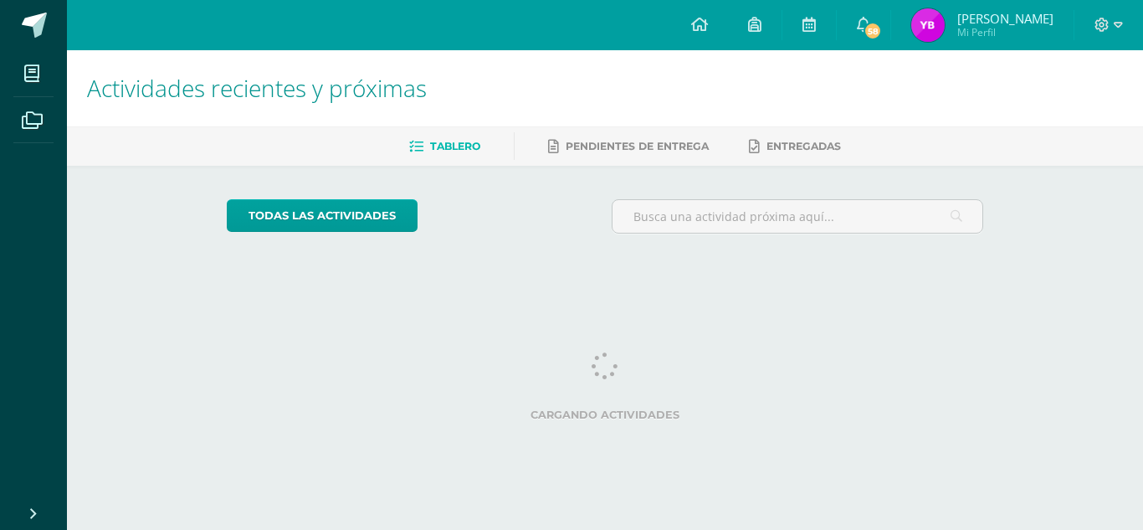
click at [930, 28] on span "[PERSON_NAME] Mi Perfil" at bounding box center [982, 24] width 149 height 33
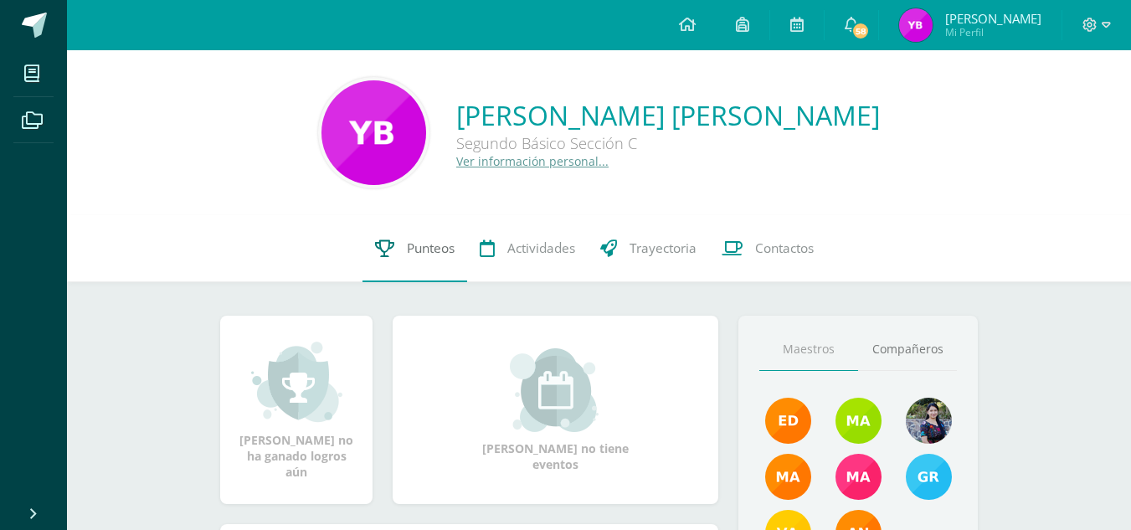
click at [397, 231] on link "Punteos" at bounding box center [414, 248] width 105 height 67
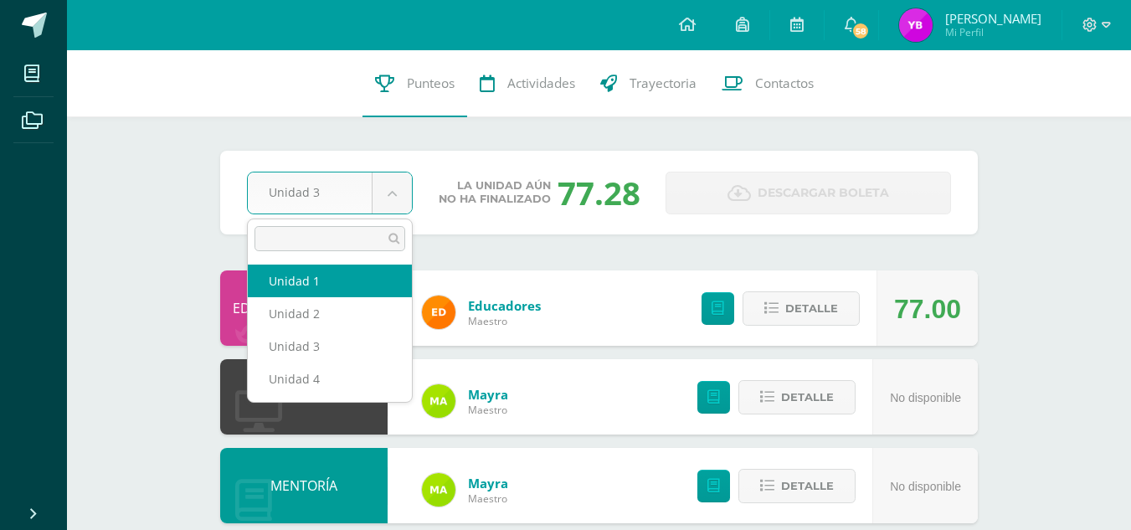
select select "Unidad 1"
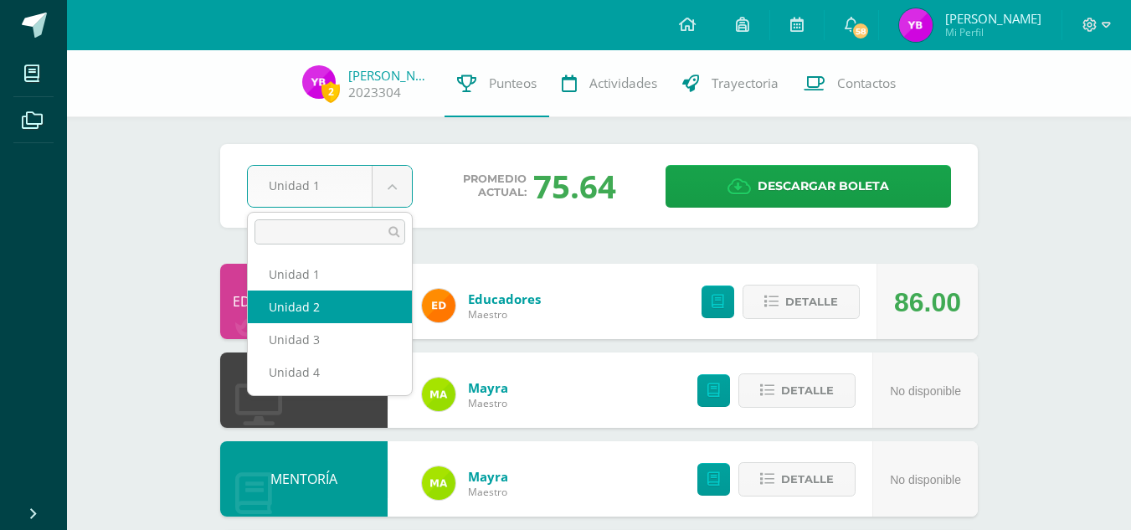
select select "Unidad 2"
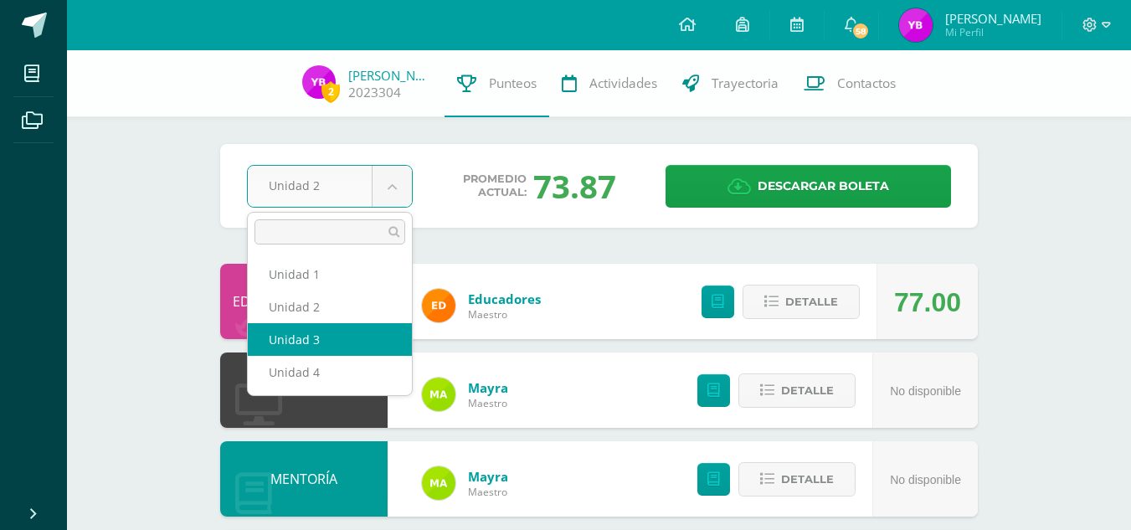
select select "Unidad 3"
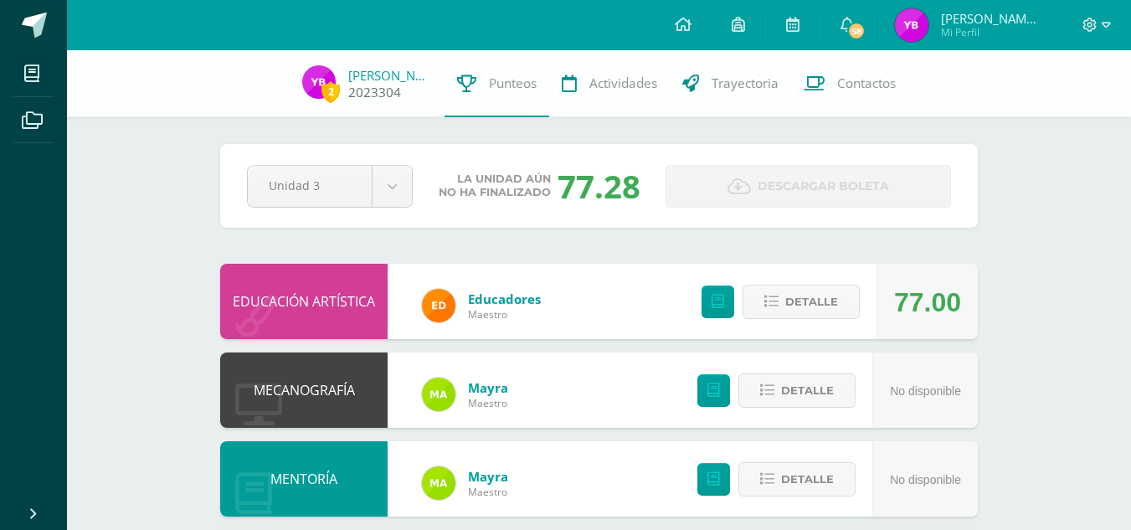
click at [331, 96] on span "2" at bounding box center [330, 91] width 18 height 21
click at [331, 91] on span "2" at bounding box center [330, 91] width 18 height 21
click at [321, 80] on img at bounding box center [318, 81] width 33 height 33
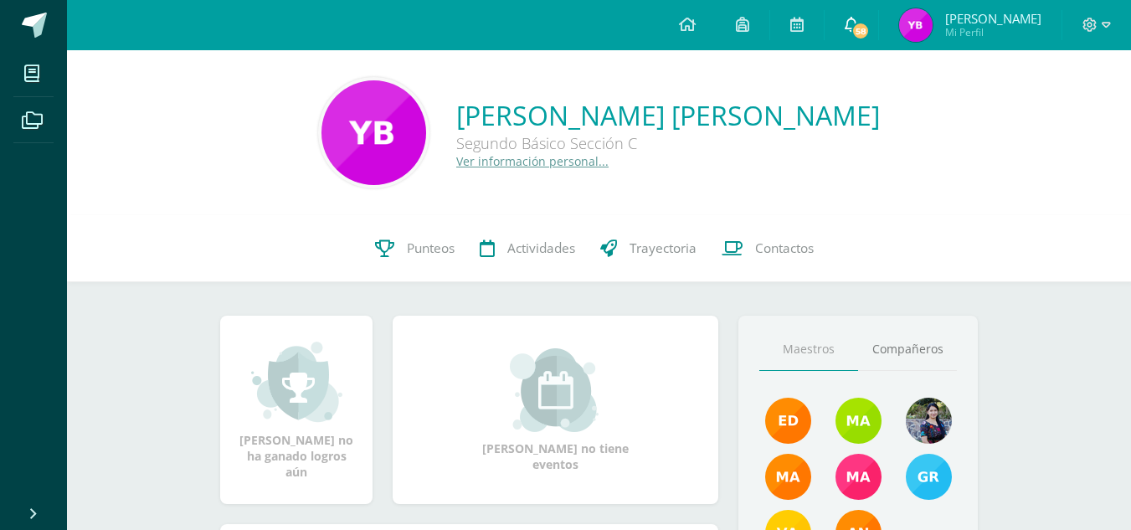
click at [855, 27] on span "58" at bounding box center [860, 31] width 18 height 18
click at [394, 270] on link "Punteos" at bounding box center [414, 248] width 105 height 67
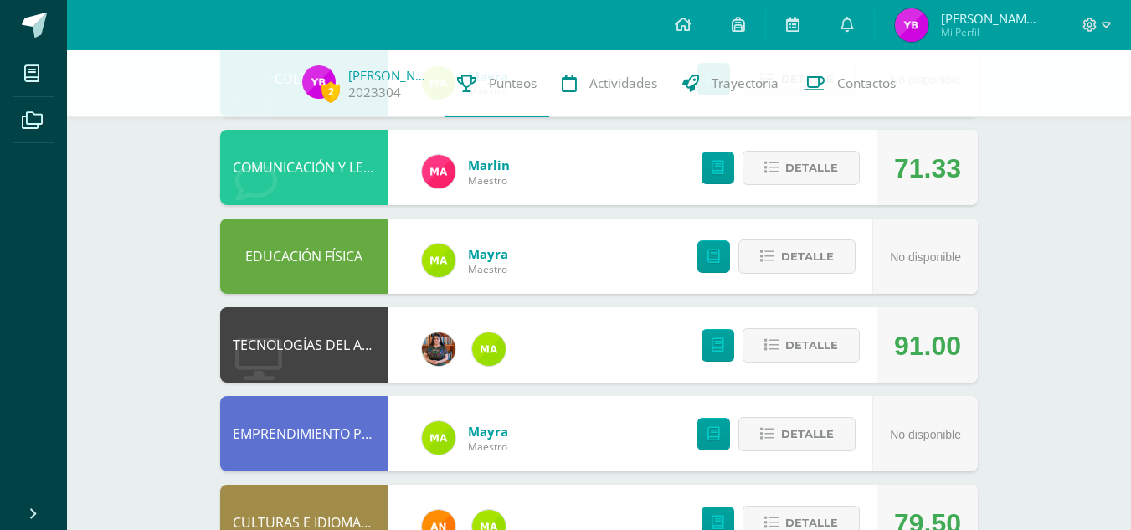
scroll to position [843, 0]
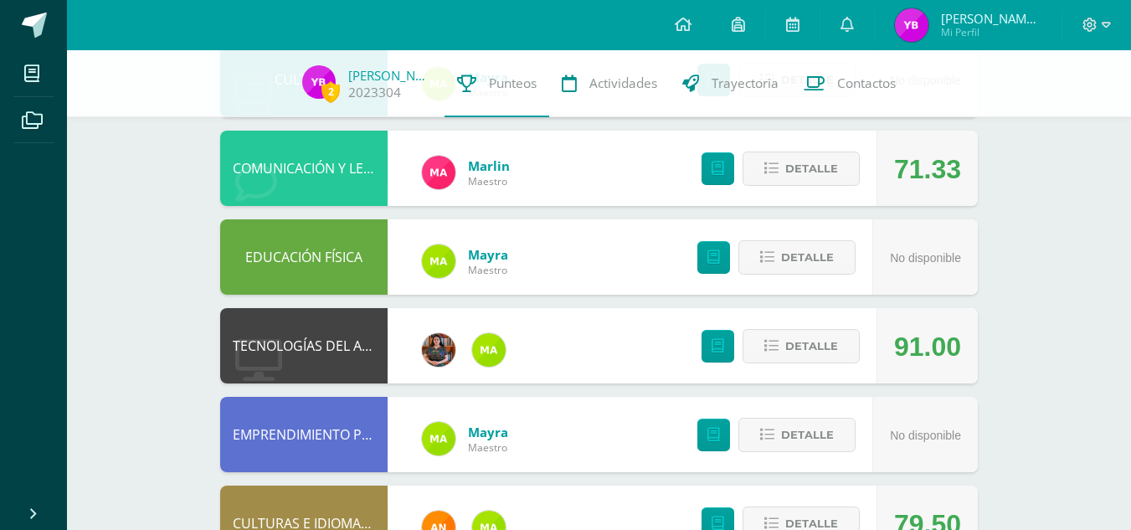
click at [811, 187] on div "Detalle" at bounding box center [776, 168] width 200 height 75
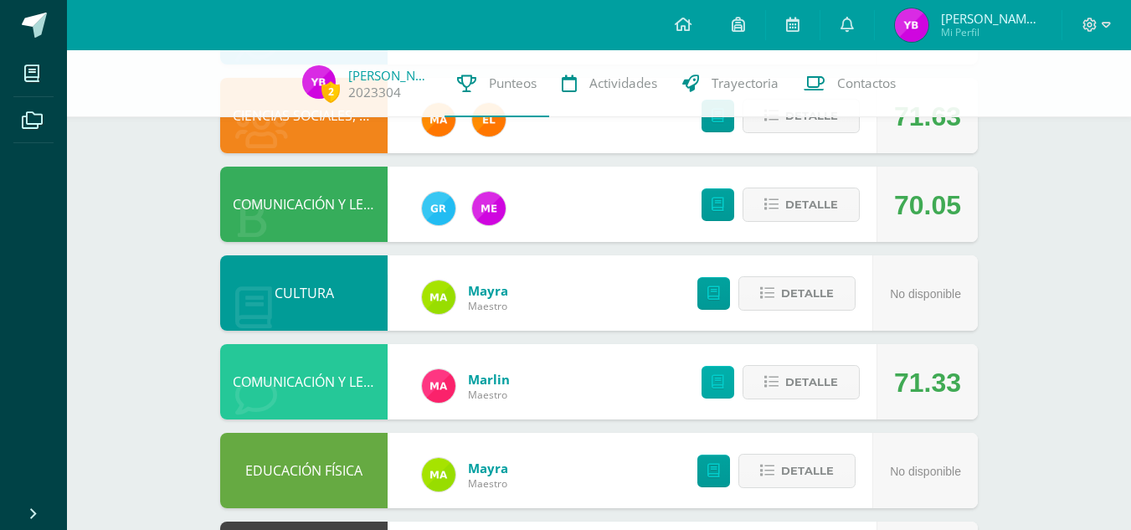
scroll to position [629, 0]
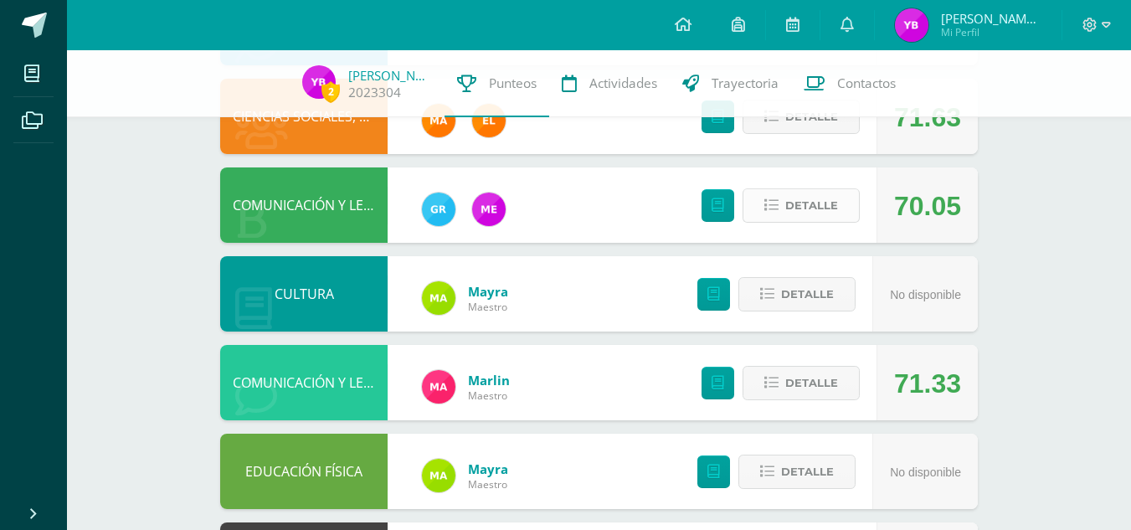
click at [804, 216] on span "Detalle" at bounding box center [811, 205] width 53 height 31
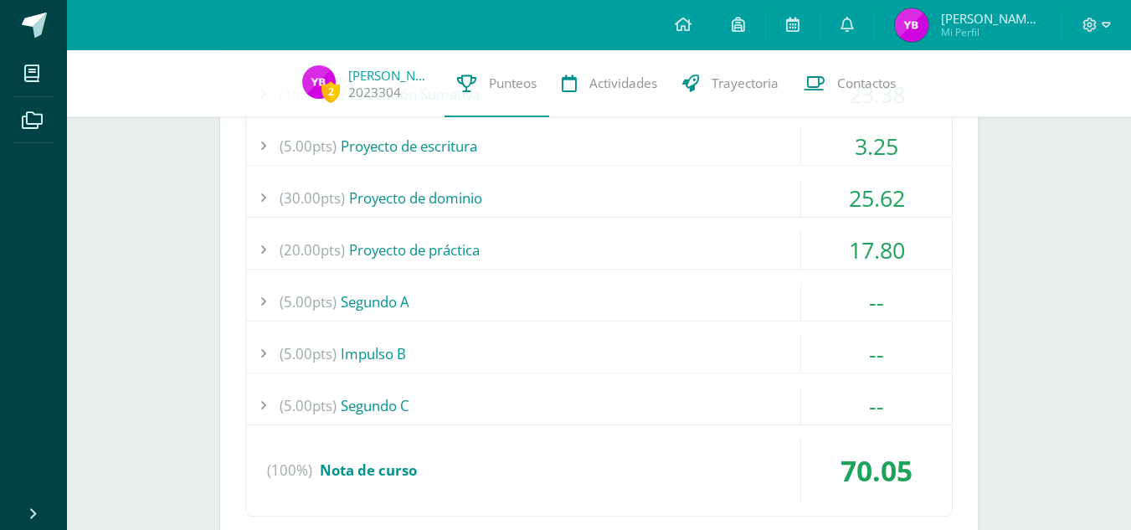
scroll to position [892, 0]
click at [778, 302] on div "(5.00pts) Segundo A" at bounding box center [599, 300] width 706 height 38
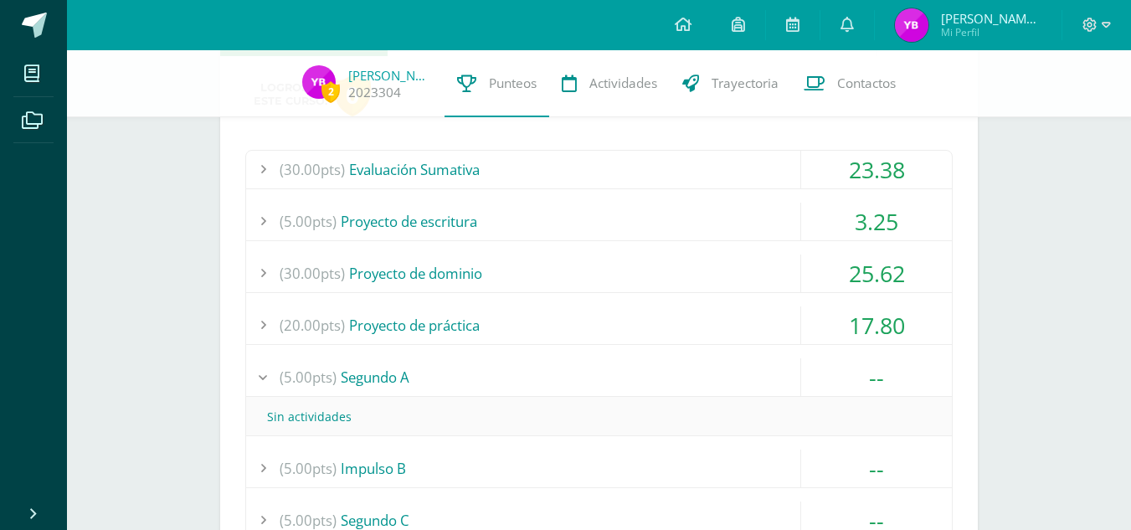
scroll to position [814, 0]
click at [643, 169] on div "(30.00pts) Evaluación Sumativa" at bounding box center [599, 171] width 706 height 38
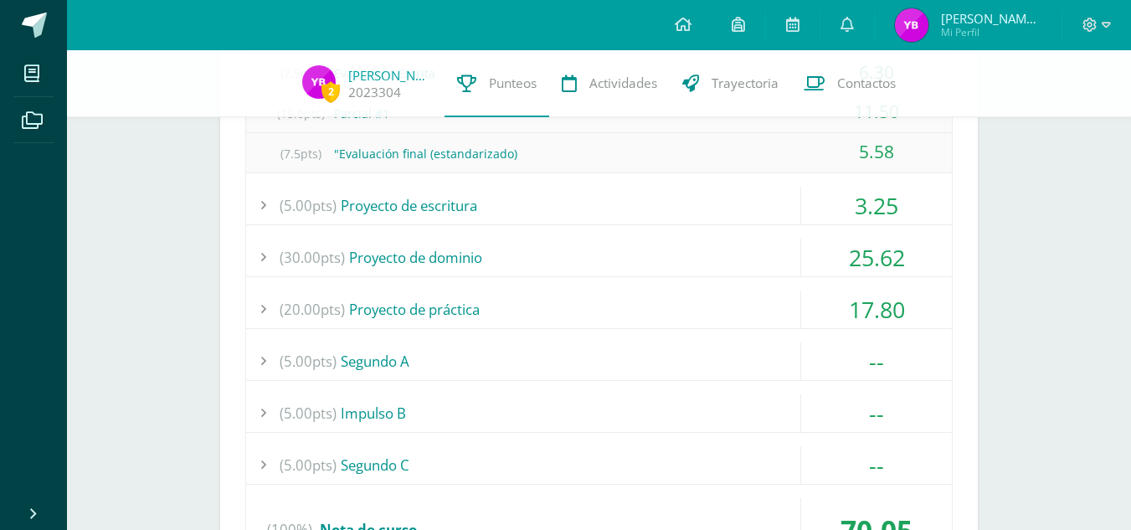
scroll to position [952, 0]
click at [665, 172] on div "(30.00pts) Evaluación Sumativa 23.38 (7.5pts) Evaluación Escrita 6.30 (15.0pts)…" at bounding box center [598, 294] width 707 height 562
click at [691, 184] on div "(30.00pts) Evaluación Sumativa 23.38 (7.5pts) Evaluación Escrita 6.30 (15.0pts)…" at bounding box center [598, 294] width 707 height 562
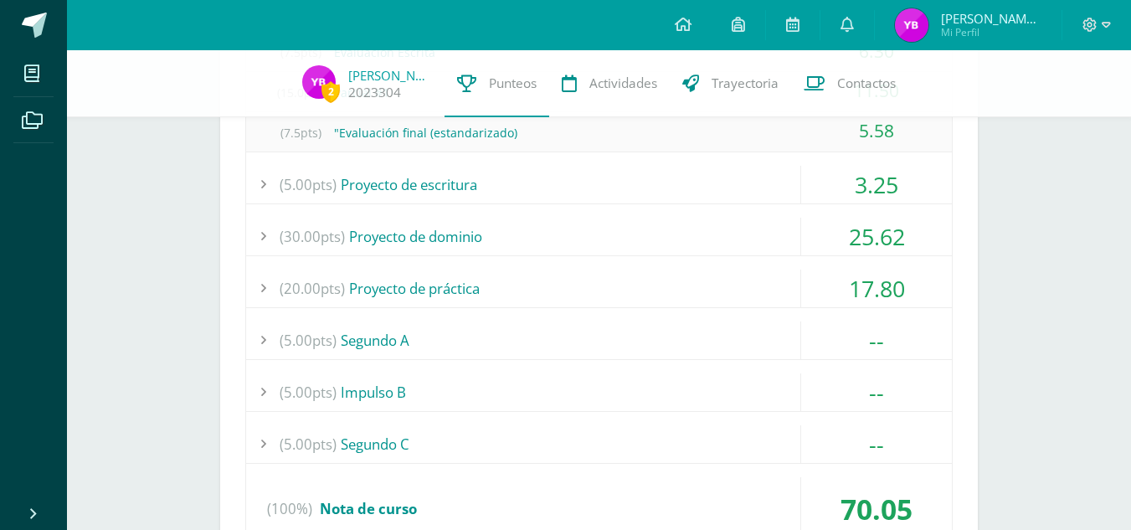
scroll to position [973, 0]
click at [731, 185] on div "(5.00pts) Proyecto de escritura" at bounding box center [599, 184] width 706 height 38
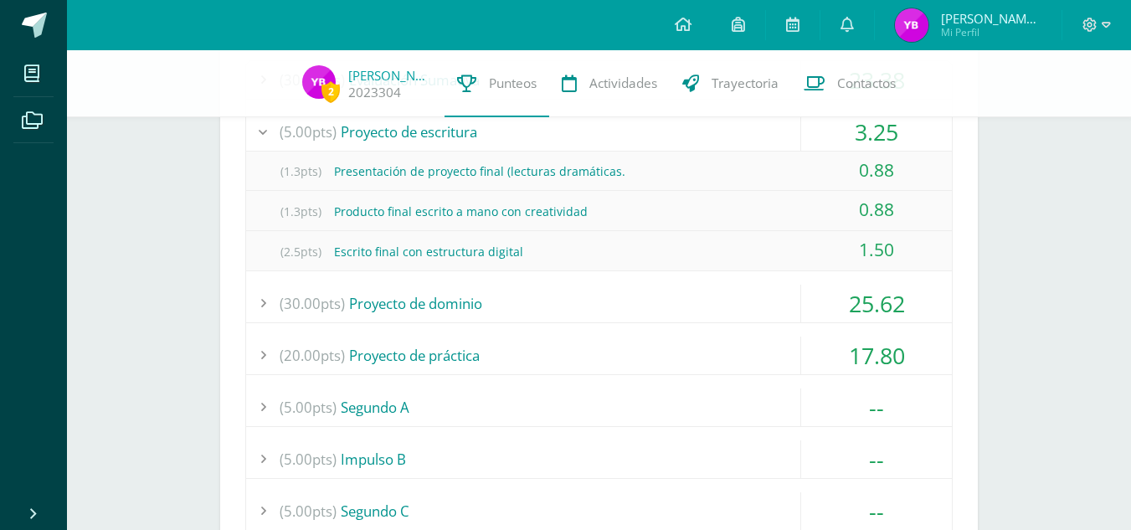
scroll to position [904, 0]
click at [814, 313] on div "25.62" at bounding box center [876, 304] width 151 height 38
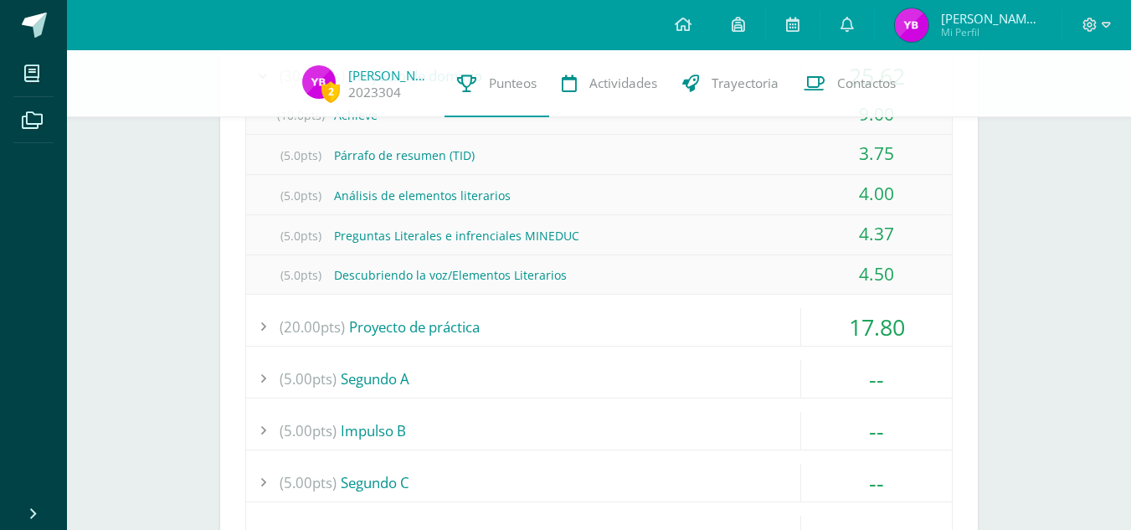
scroll to position [1015, 0]
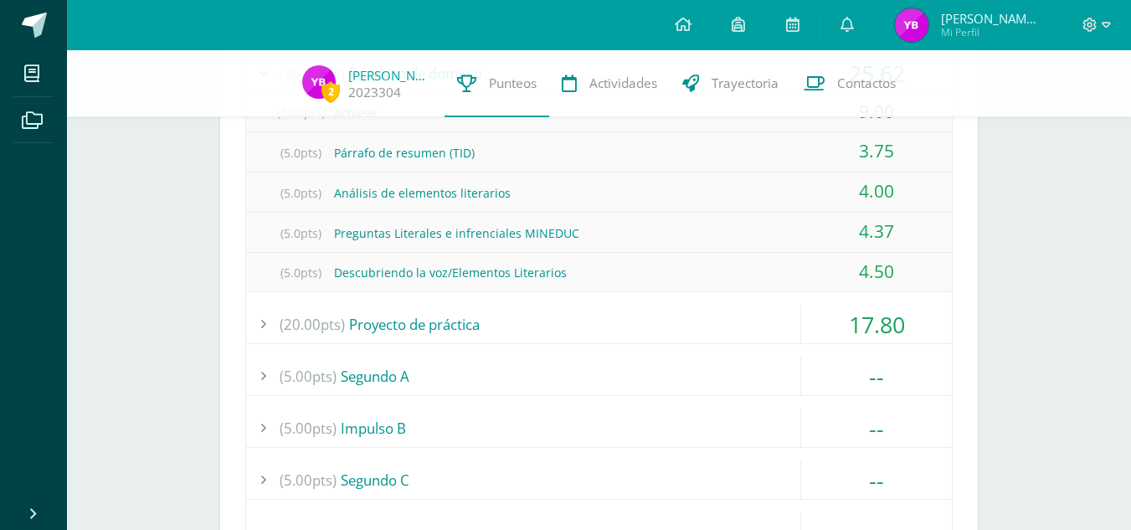
click at [819, 324] on div "17.80" at bounding box center [876, 325] width 151 height 38
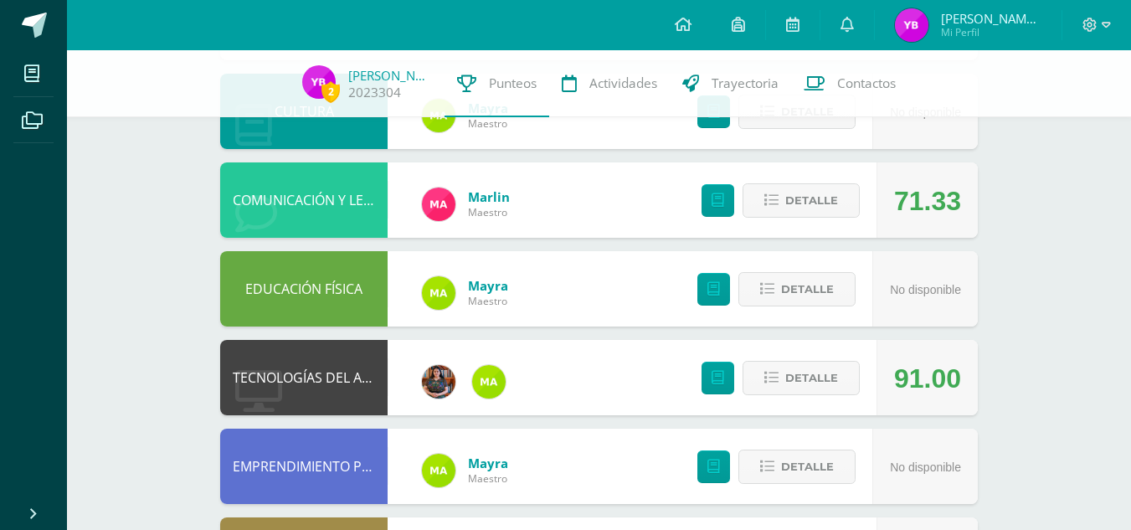
scroll to position [1554, 0]
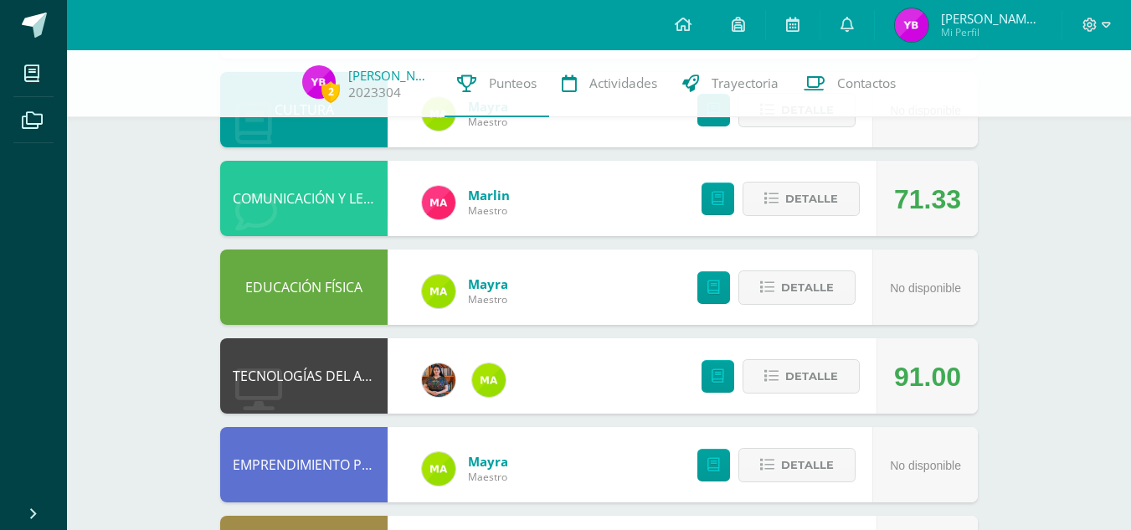
click at [790, 178] on div "Detalle" at bounding box center [776, 198] width 200 height 75
click at [780, 213] on button "Detalle" at bounding box center [800, 199] width 117 height 34
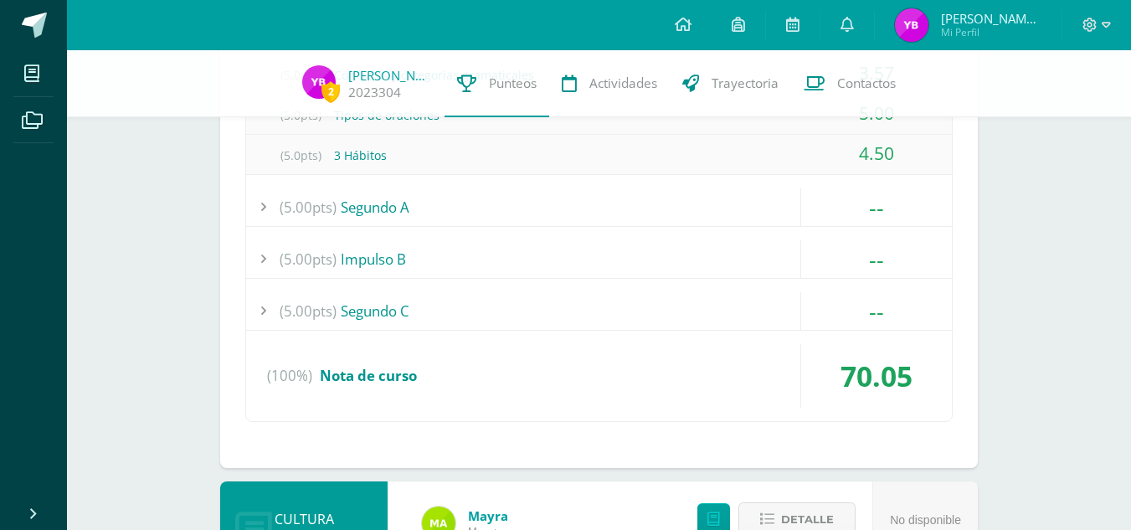
scroll to position [1147, 0]
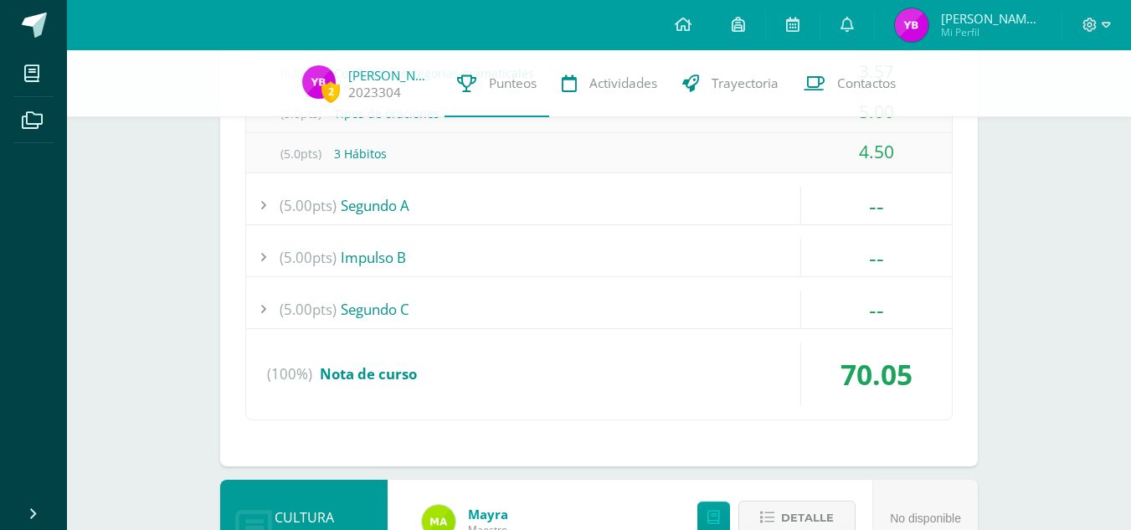
click at [835, 370] on div "70.05" at bounding box center [876, 374] width 151 height 64
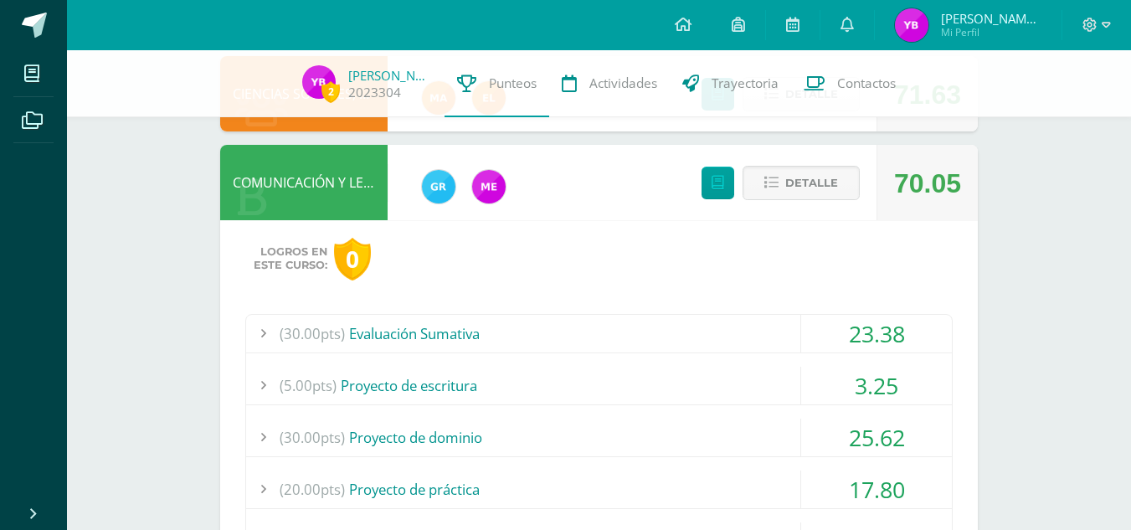
scroll to position [649, 0]
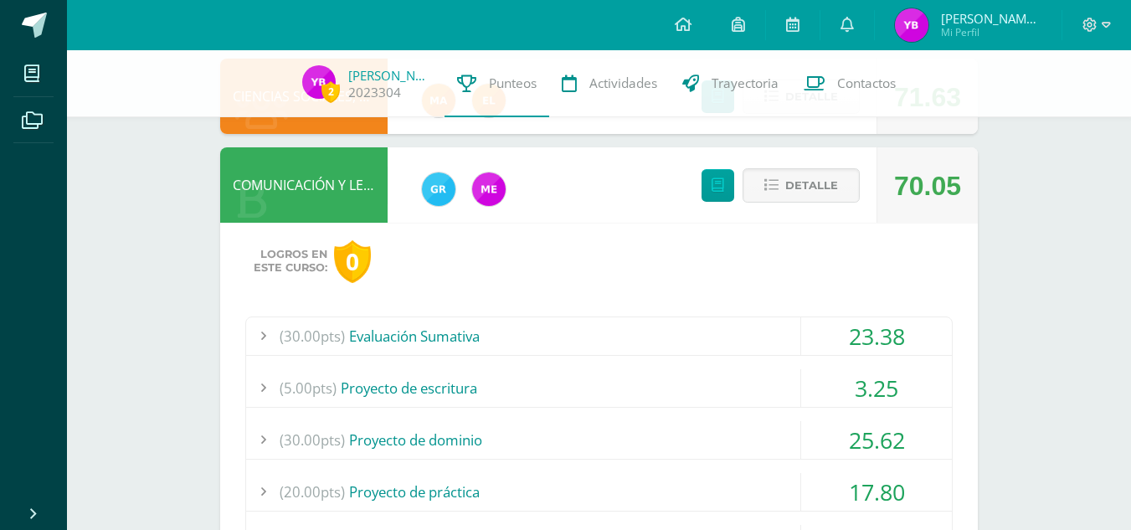
click at [821, 206] on div "Detalle" at bounding box center [776, 184] width 200 height 75
click at [815, 175] on span "Detalle" at bounding box center [811, 185] width 53 height 31
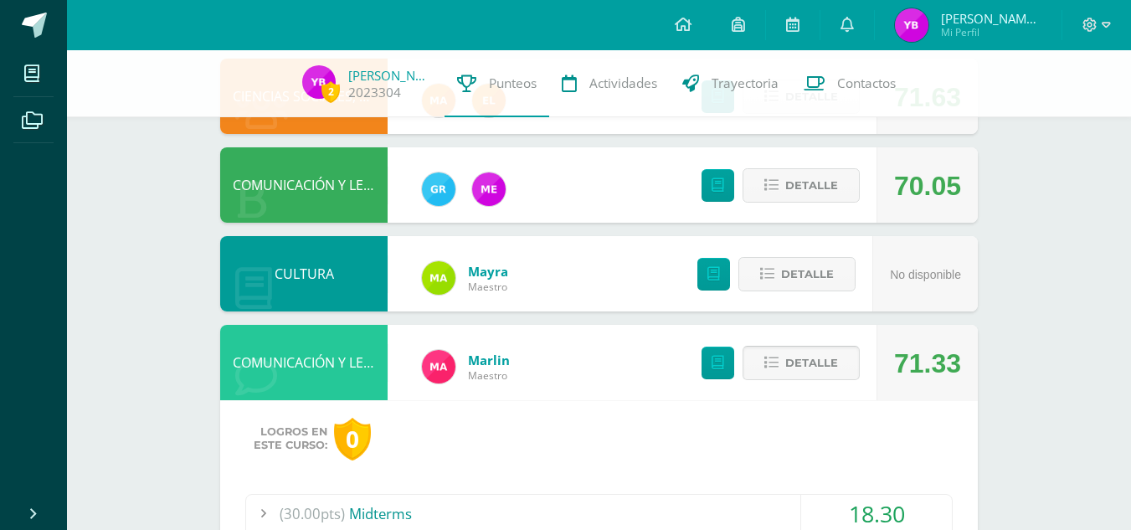
click at [794, 362] on span "Detalle" at bounding box center [811, 362] width 53 height 31
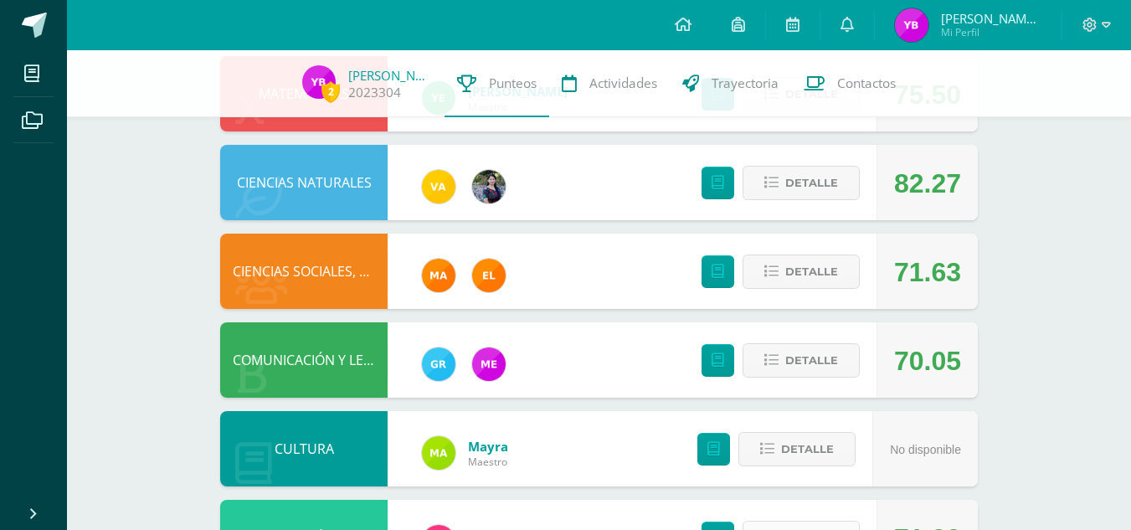
scroll to position [470, 0]
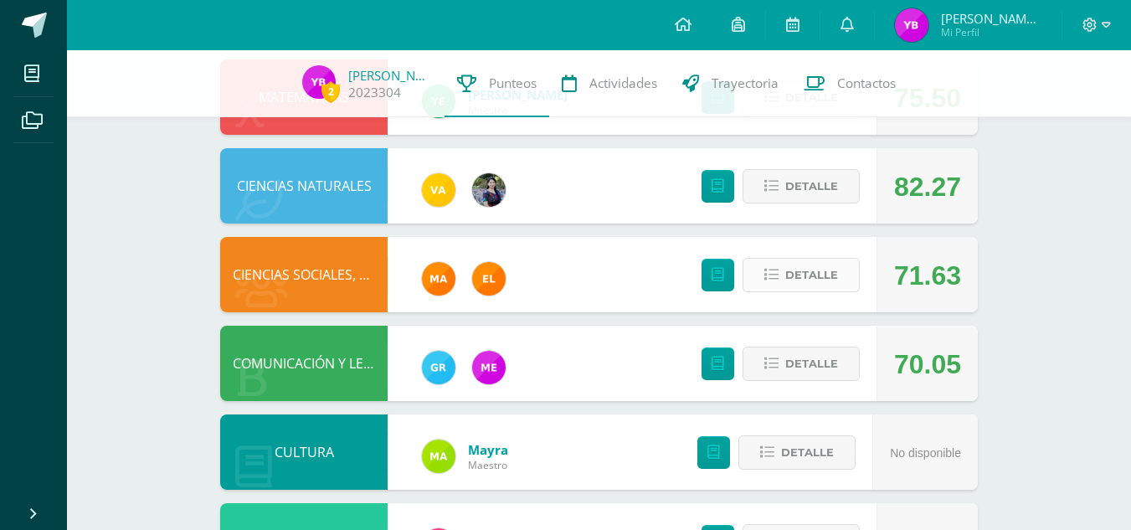
click at [835, 290] on span "Detalle" at bounding box center [811, 274] width 53 height 31
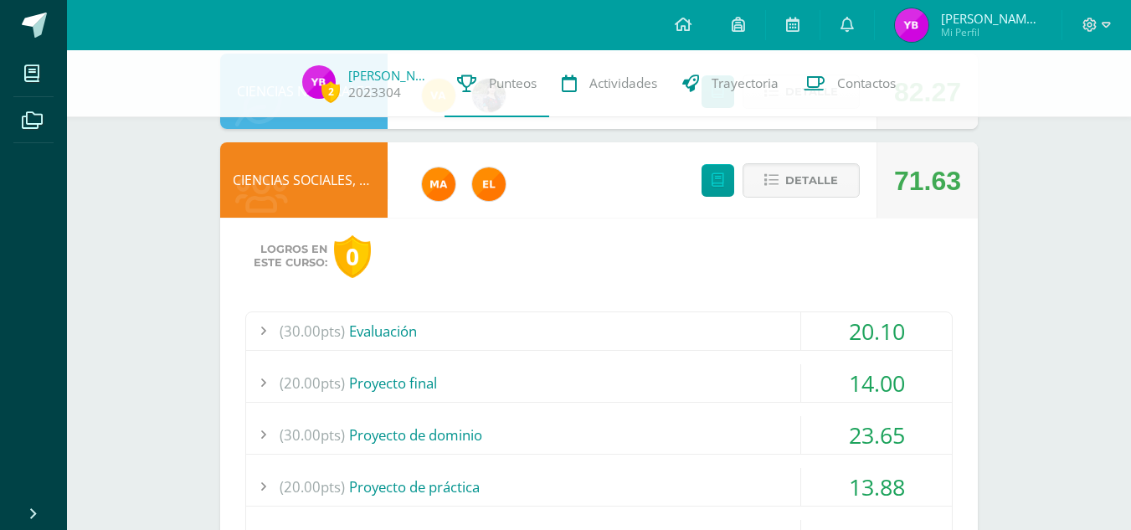
scroll to position [642, 0]
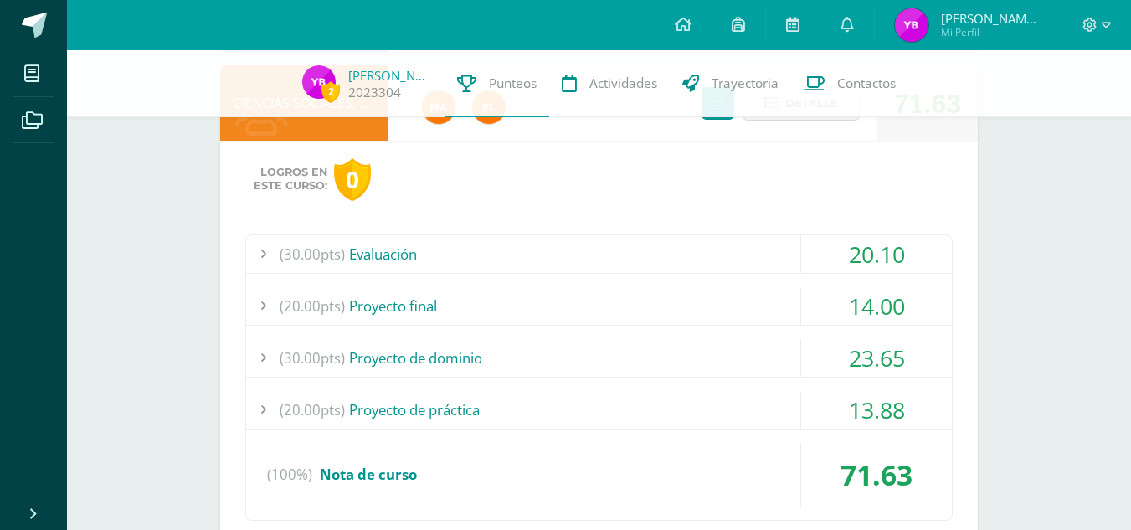
click at [800, 265] on div "20.10" at bounding box center [876, 254] width 152 height 38
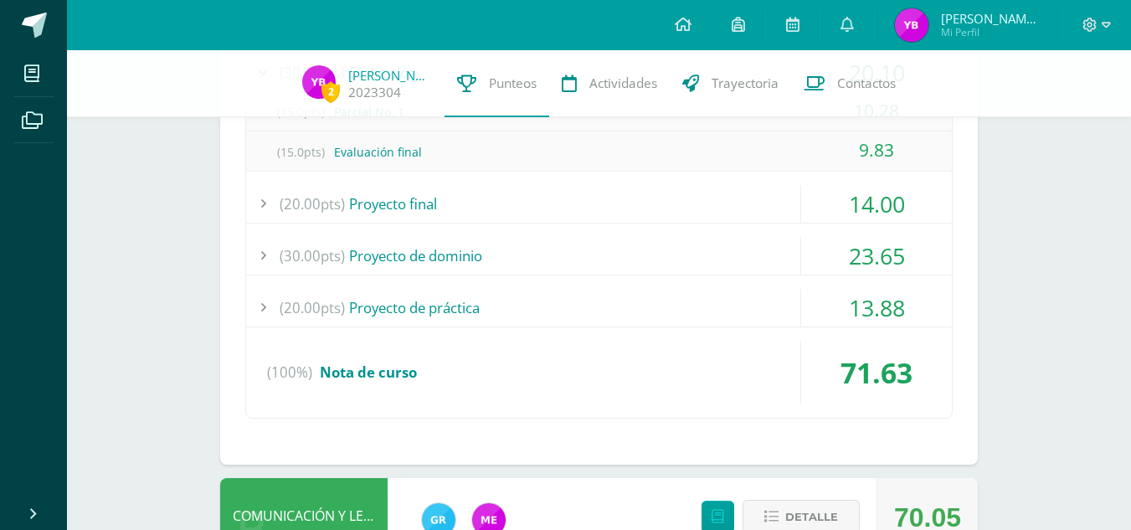
scroll to position [825, 0]
click at [813, 213] on div "14.00" at bounding box center [876, 202] width 151 height 38
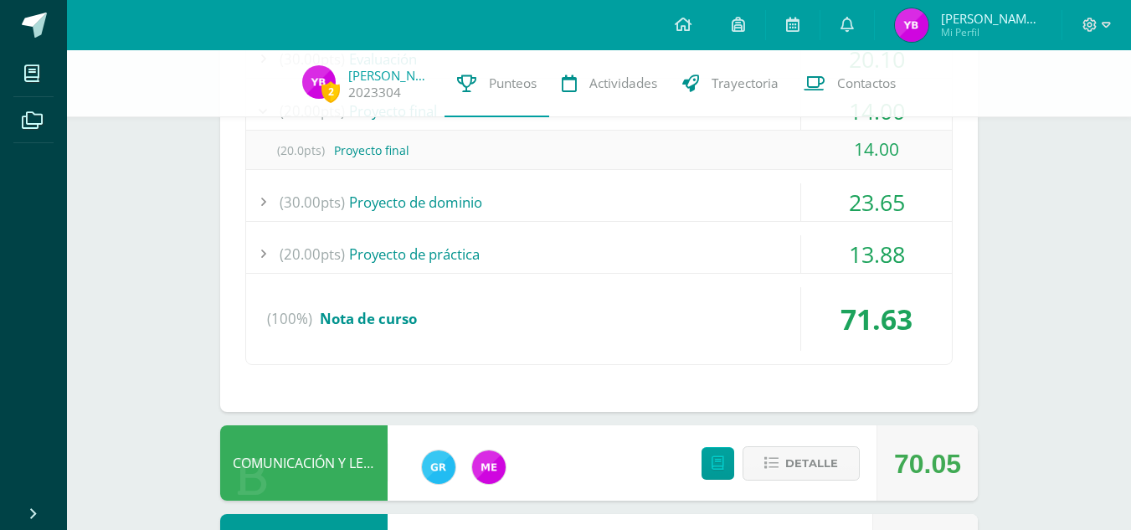
scroll to position [839, 0]
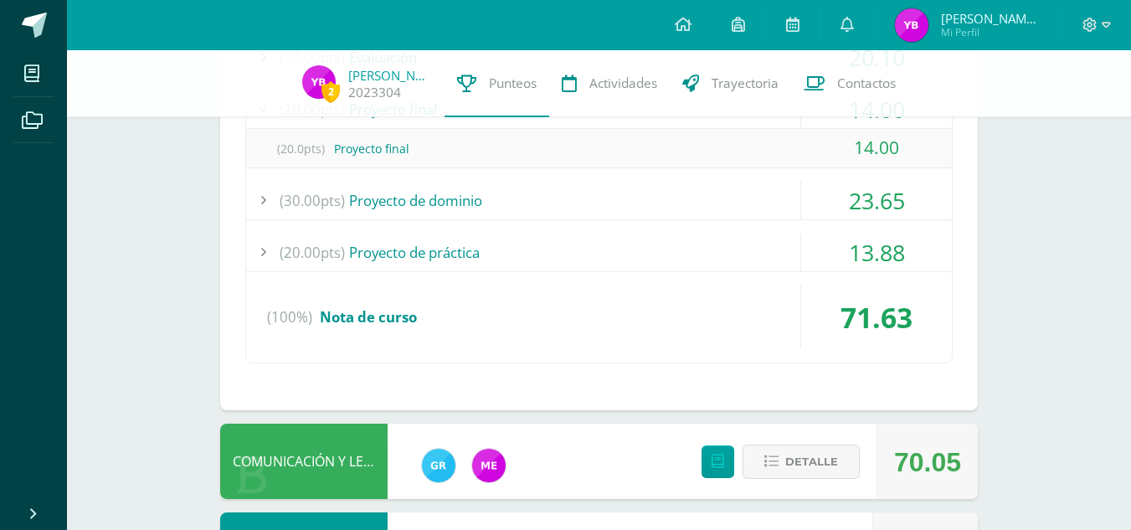
click at [817, 202] on div "23.65" at bounding box center [876, 201] width 151 height 38
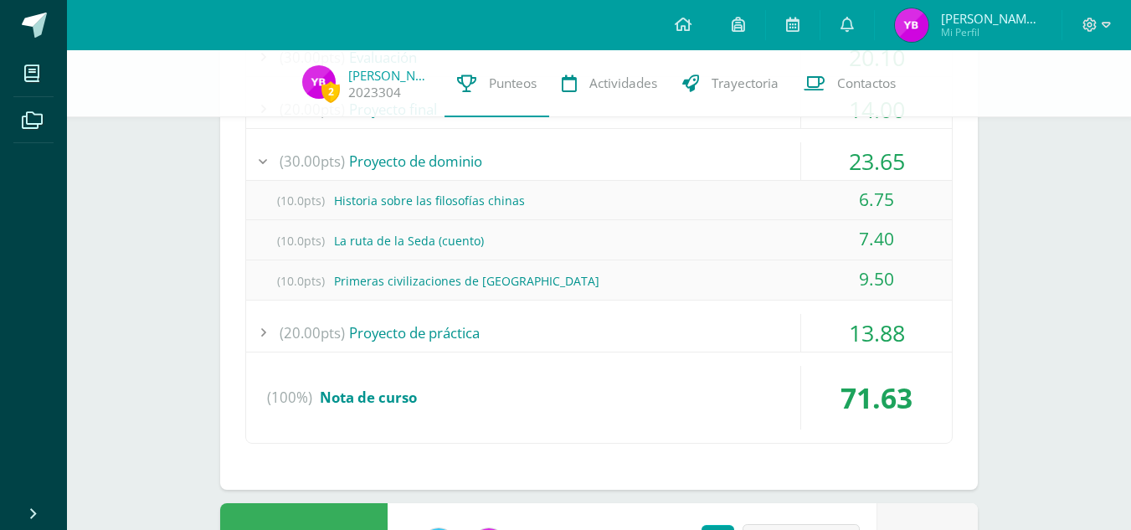
click at [849, 338] on div "13.88" at bounding box center [876, 333] width 151 height 38
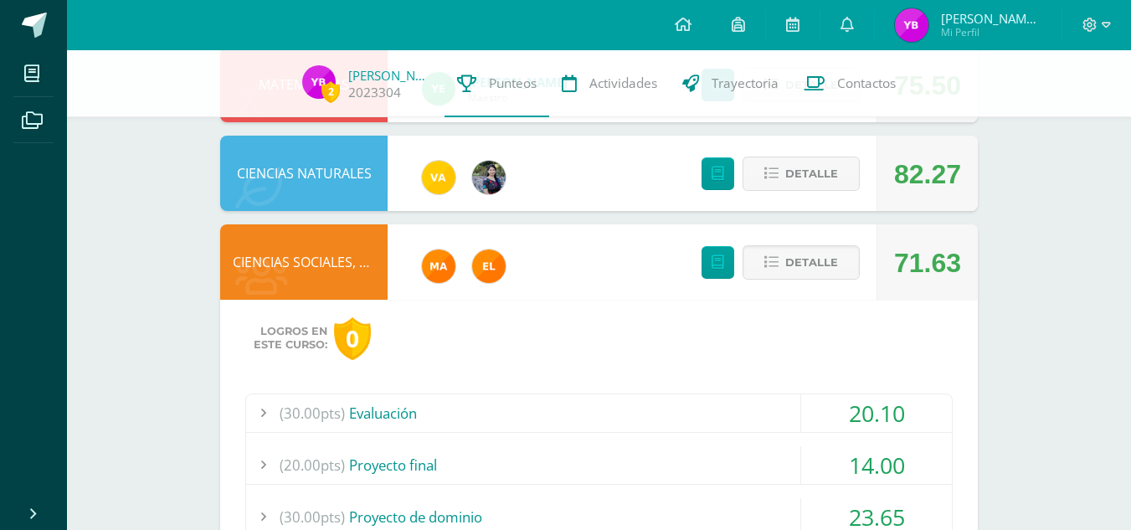
scroll to position [528, 0]
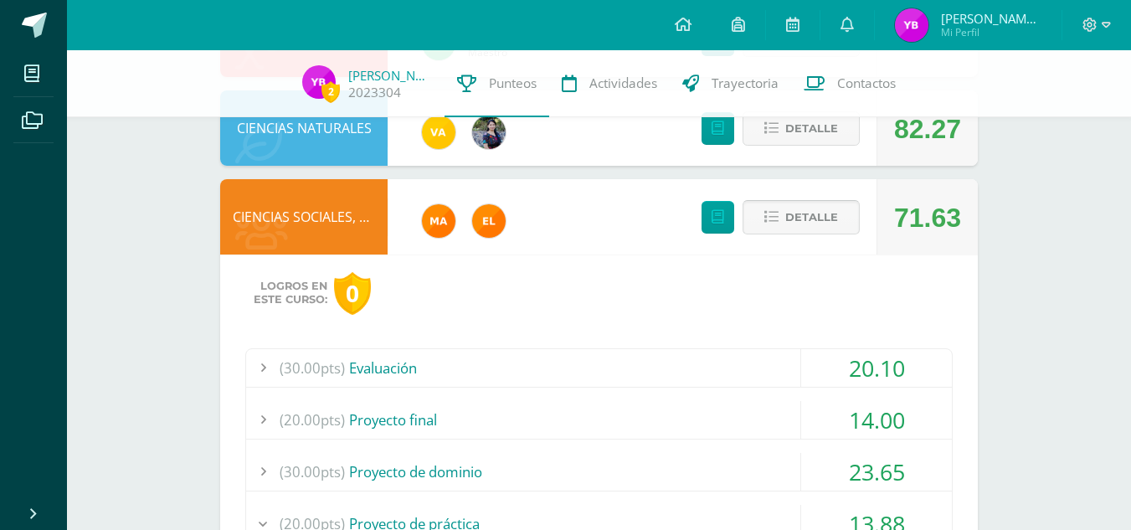
click at [817, 219] on span "Detalle" at bounding box center [811, 217] width 53 height 31
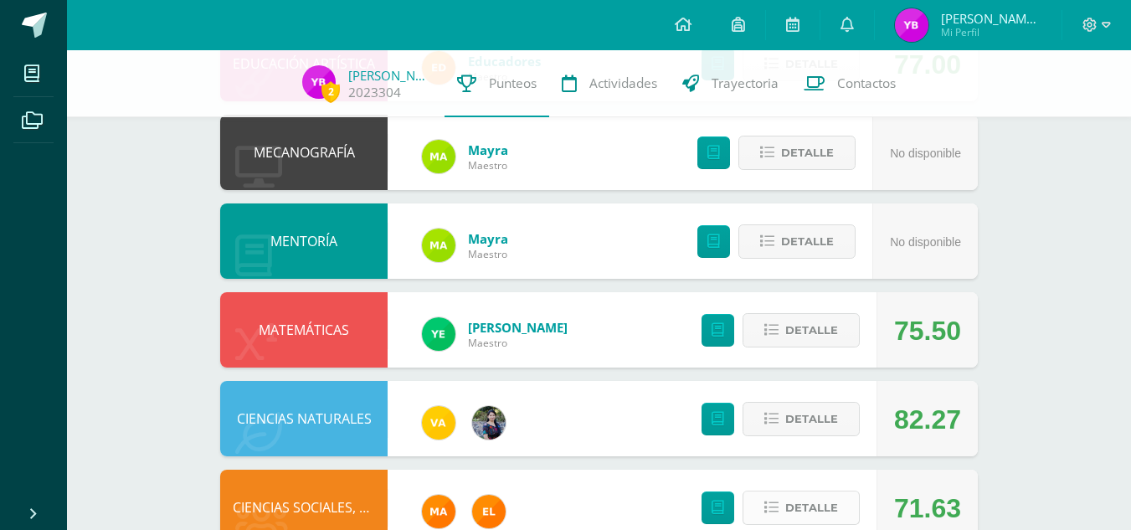
scroll to position [0, 0]
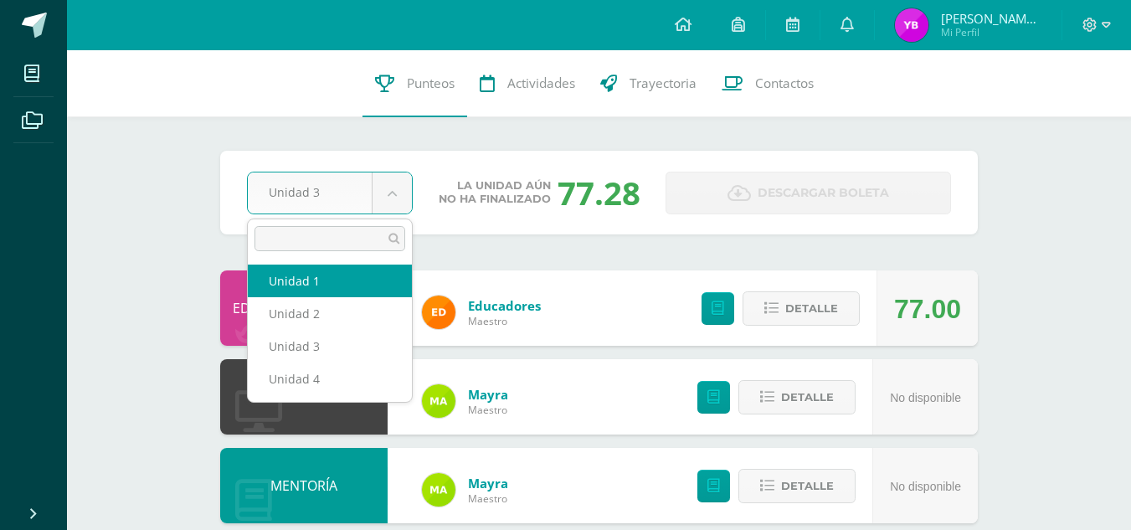
select select "Unidad 1"
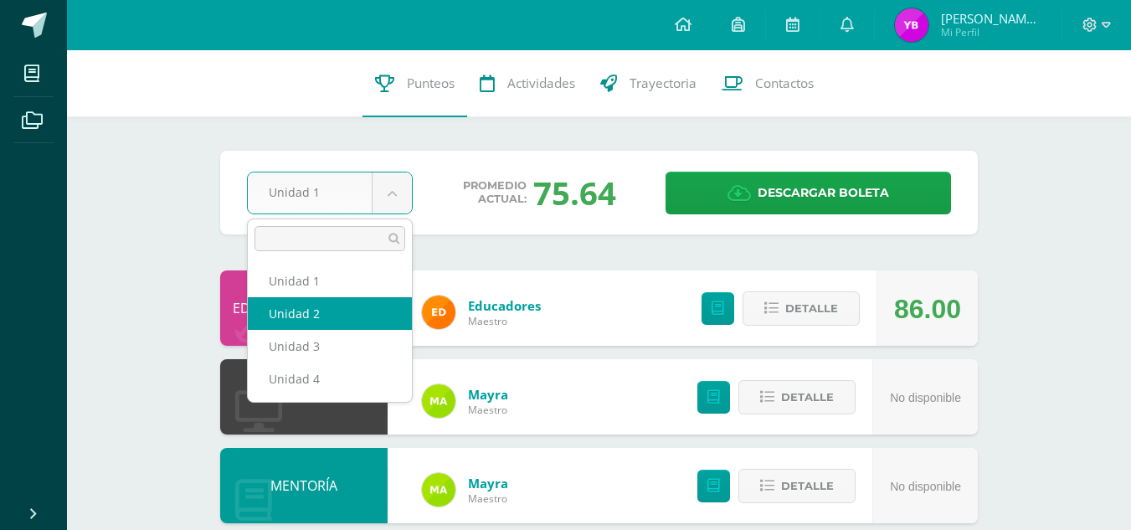
select select "Unidad 2"
